Goal: Information Seeking & Learning: Check status

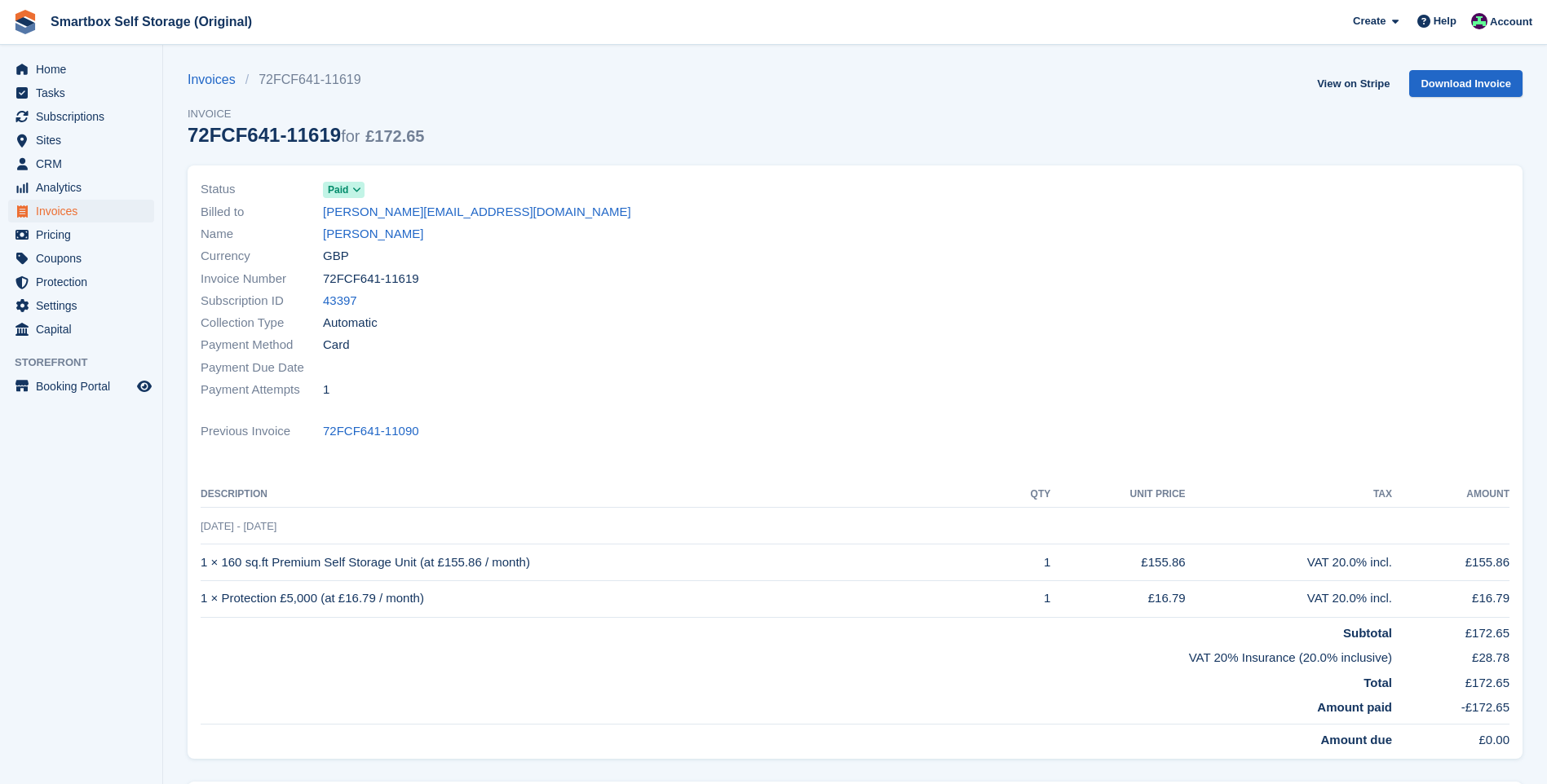
click at [49, 167] on span "CRM" at bounding box center [85, 164] width 98 height 23
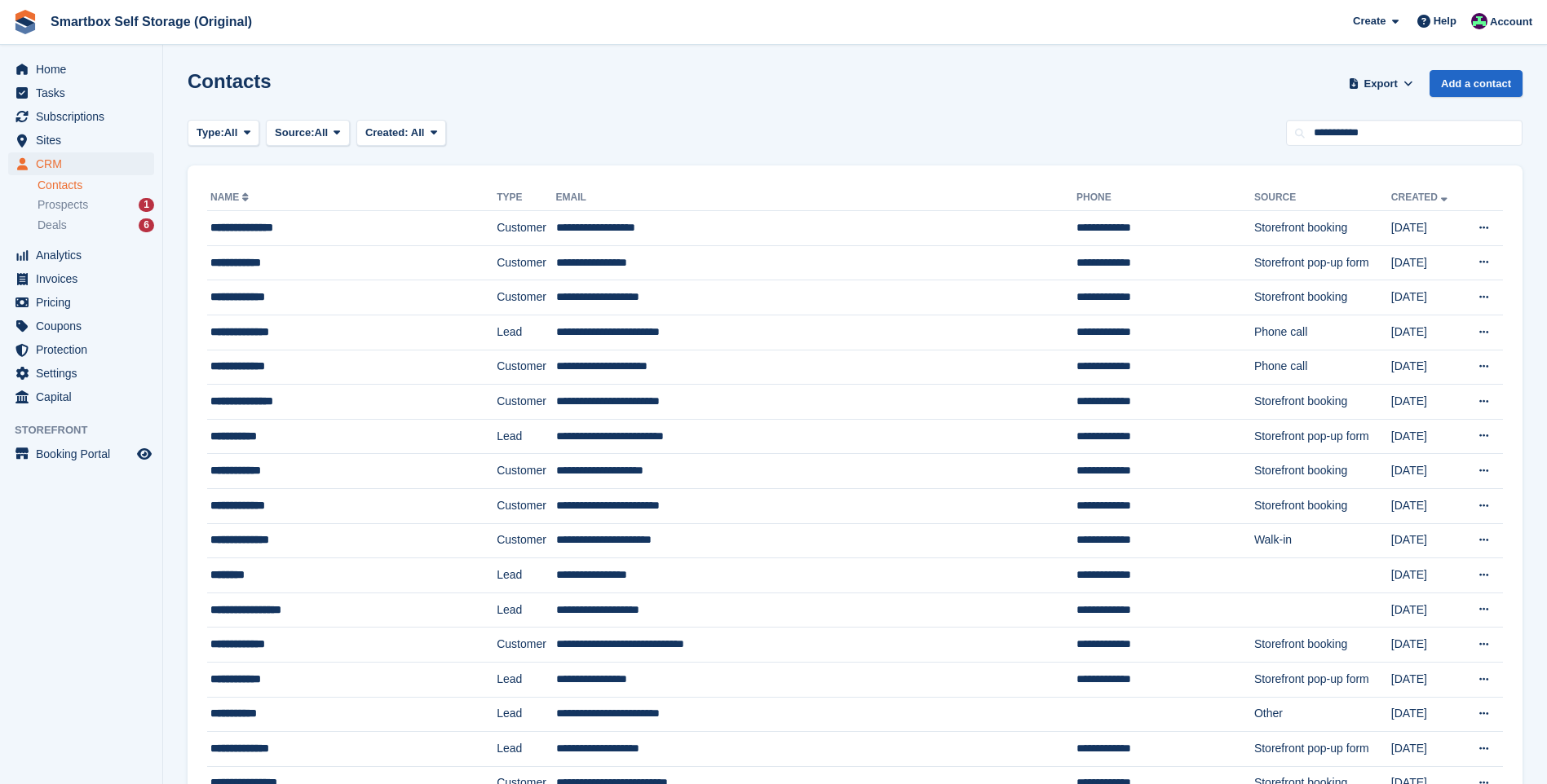
type input "**********"
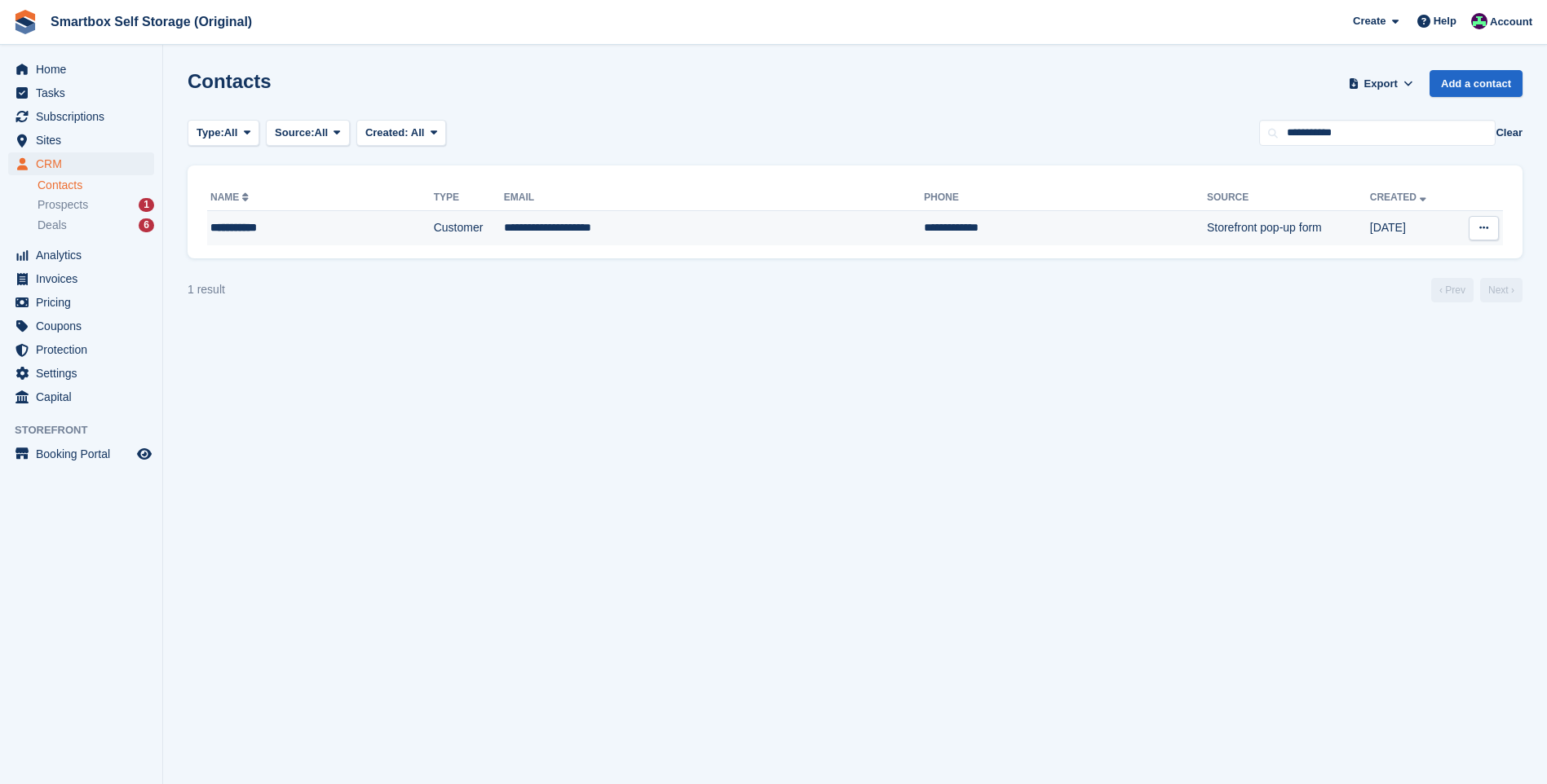
click at [513, 215] on td "**********" at bounding box center [714, 228] width 420 height 34
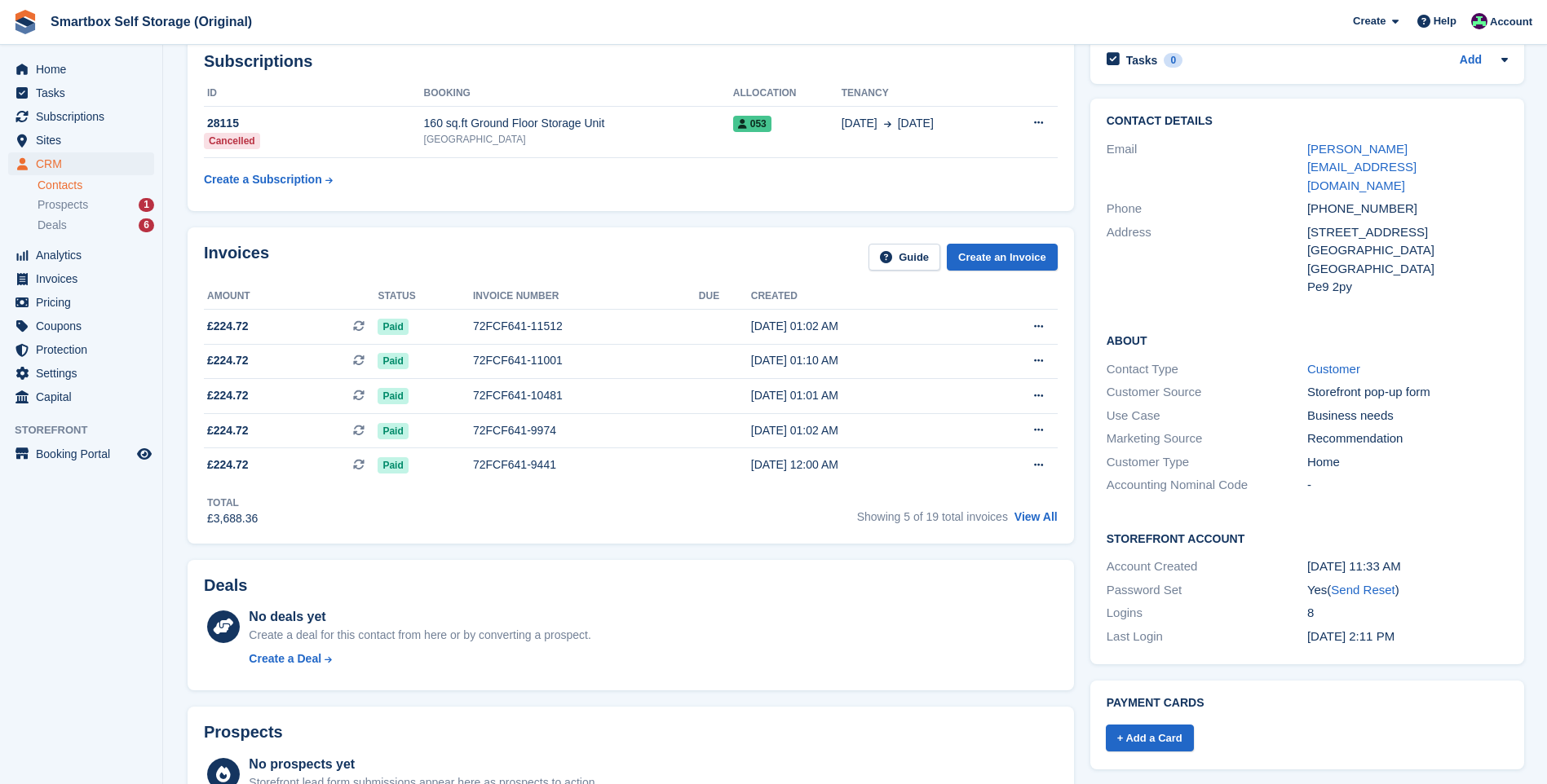
scroll to position [245, 0]
click at [1024, 524] on div "Showing 5 of 19 total invoices View All" at bounding box center [957, 514] width 200 height 26
click at [1028, 518] on link "View All" at bounding box center [1036, 517] width 44 height 13
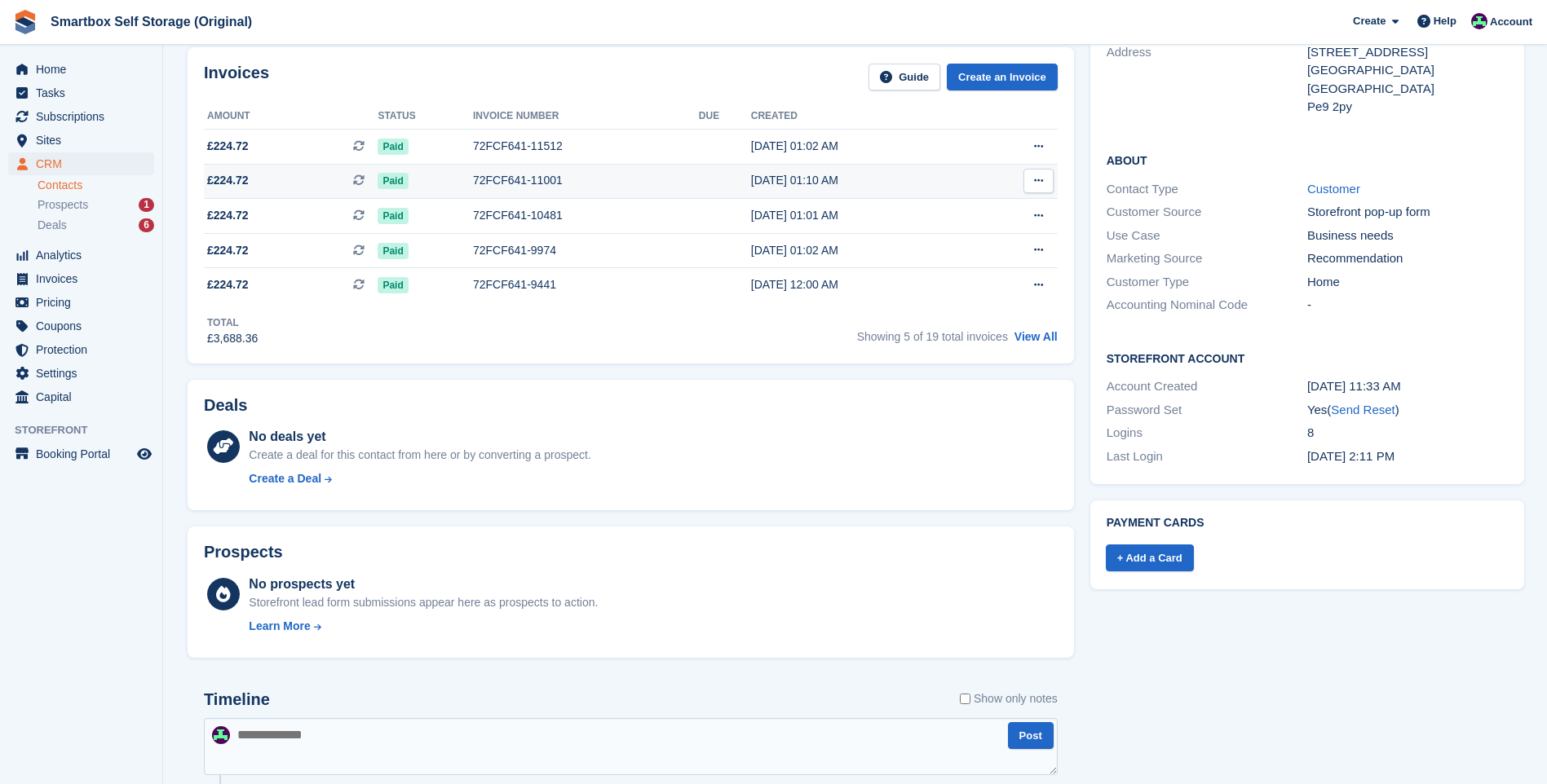
scroll to position [163, 0]
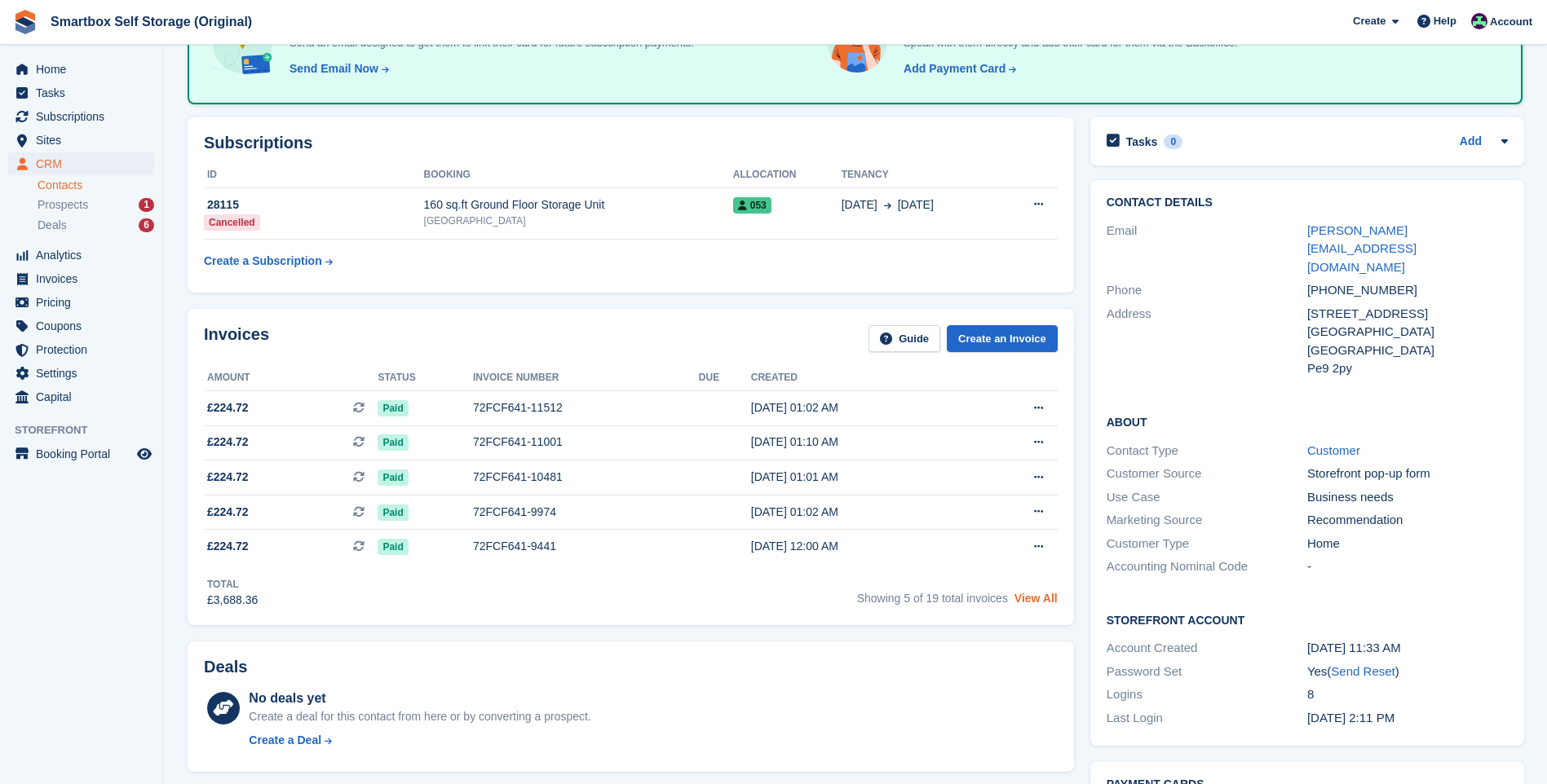
click at [1035, 601] on link "View All" at bounding box center [1036, 599] width 44 height 13
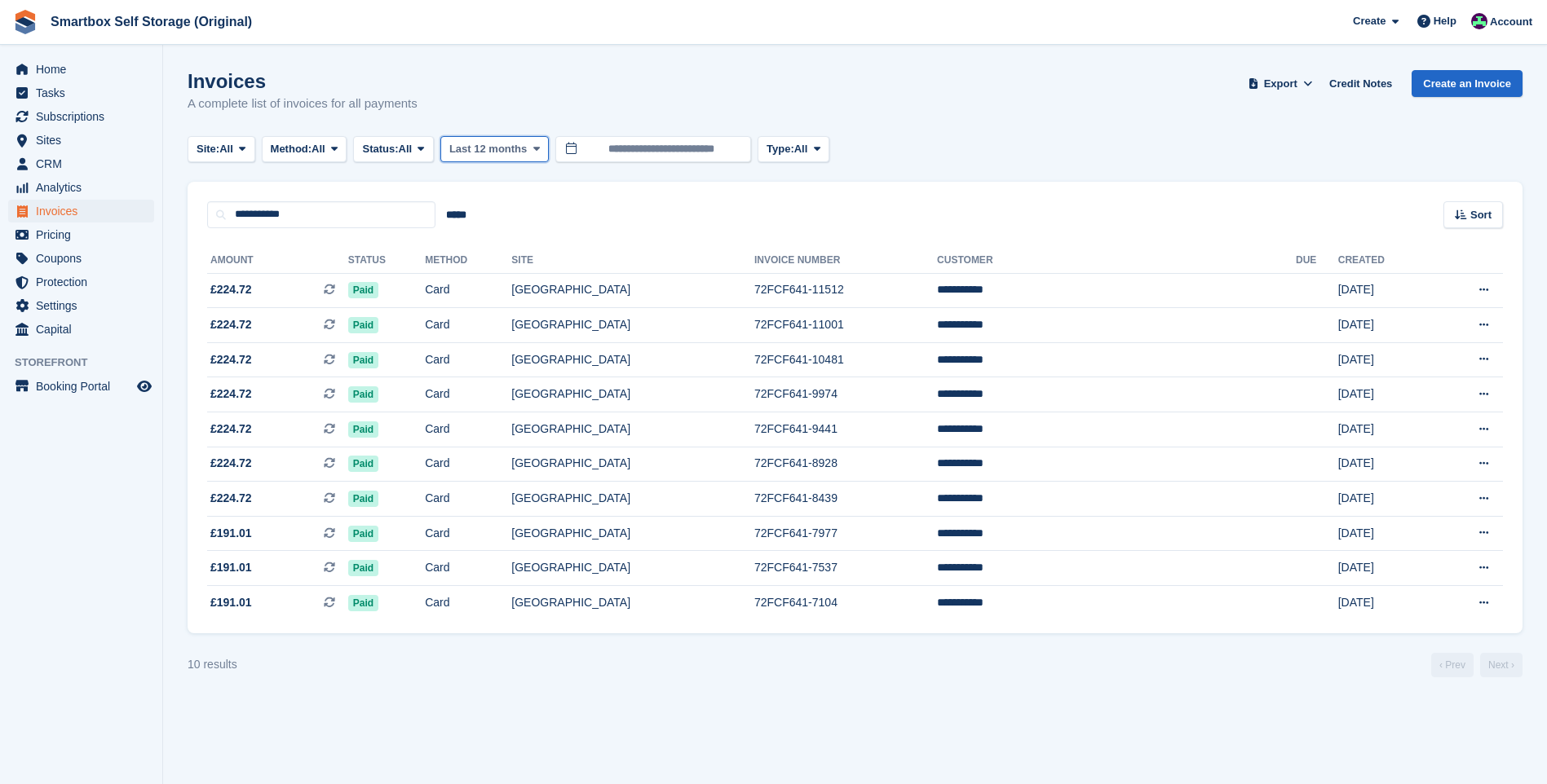
click at [482, 141] on span "Last 12 months" at bounding box center [488, 149] width 78 height 16
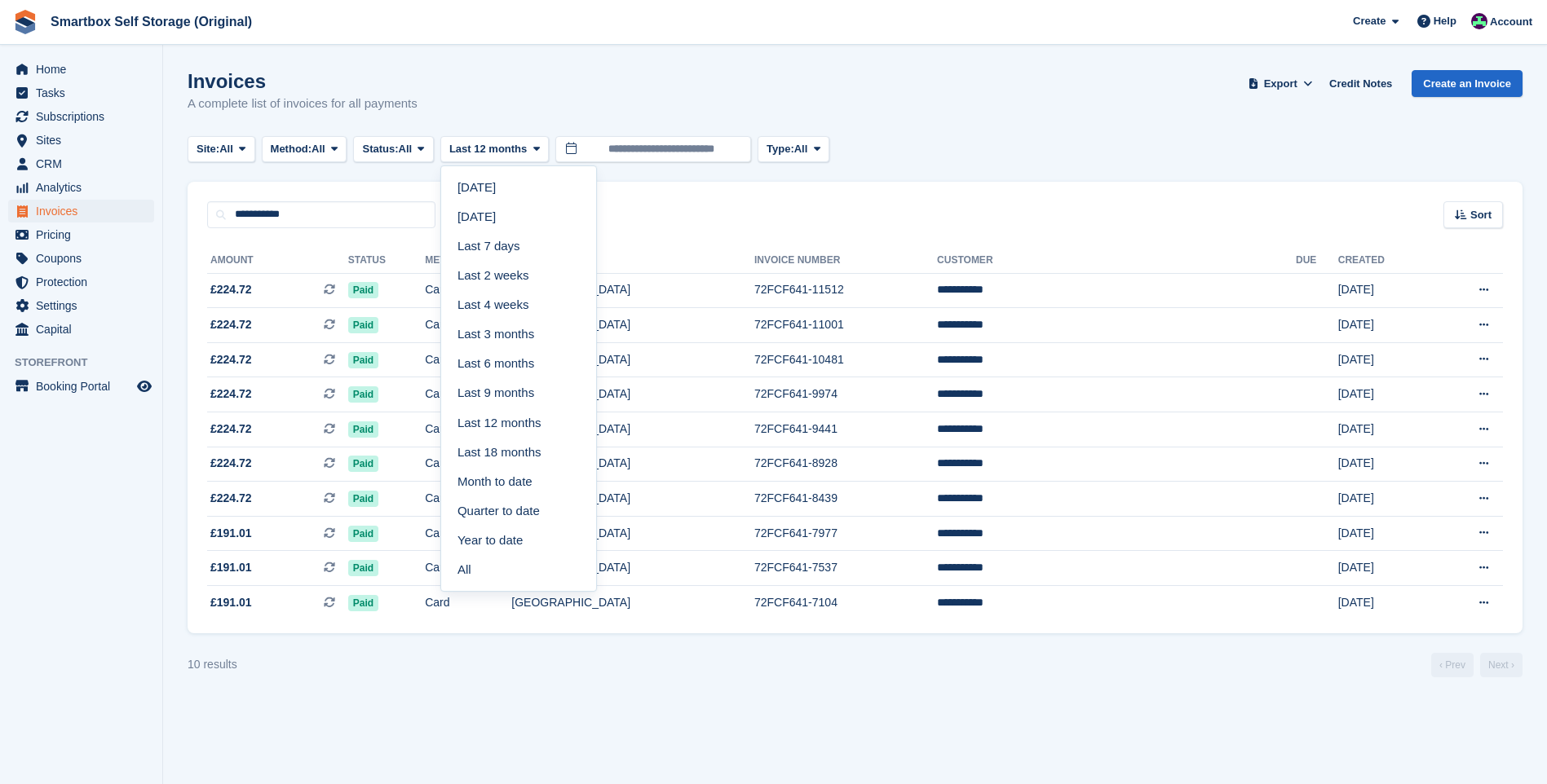
click at [494, 570] on link "All" at bounding box center [519, 569] width 141 height 29
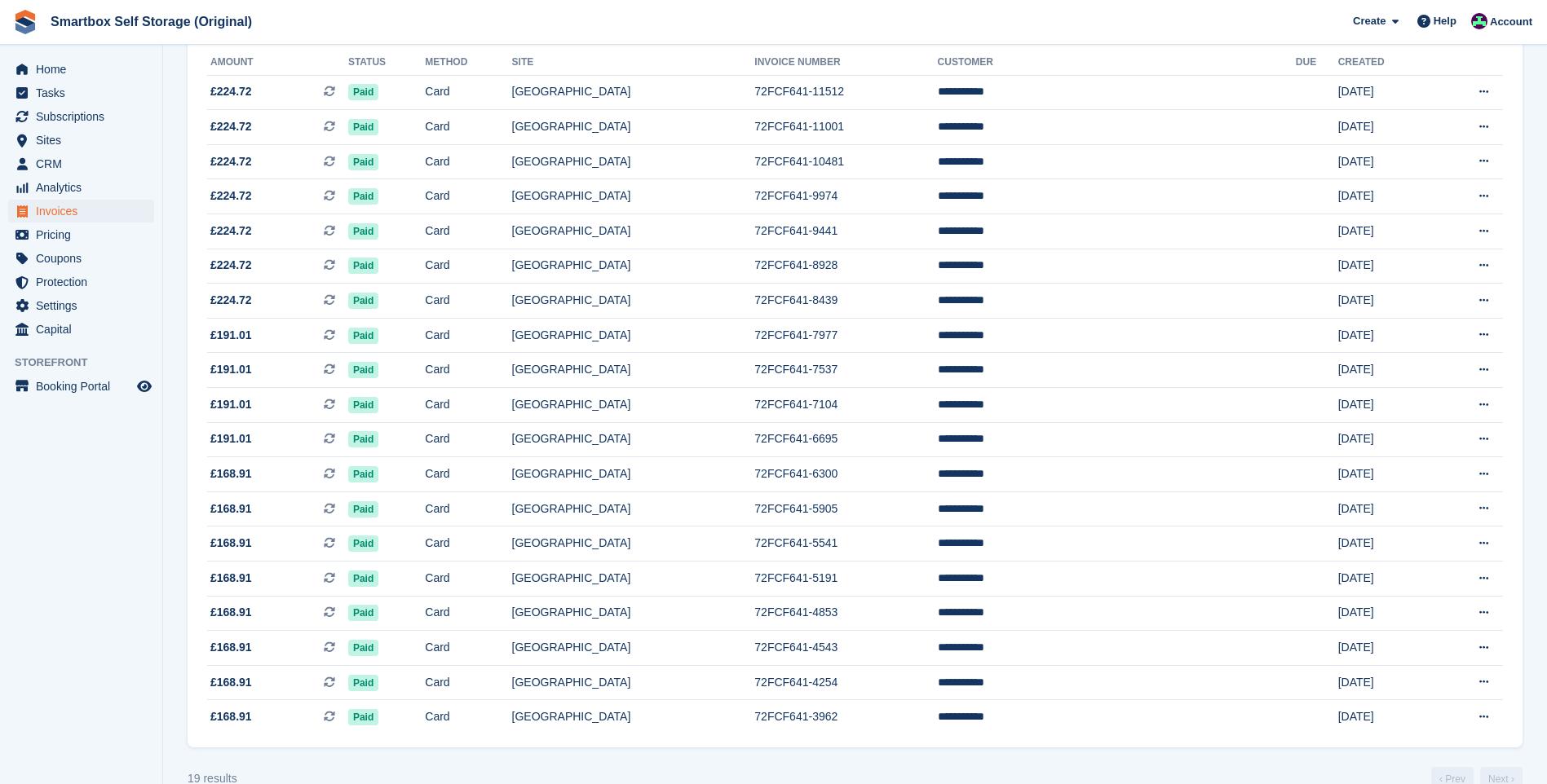
scroll to position [230, 0]
